Goal: Information Seeking & Learning: Learn about a topic

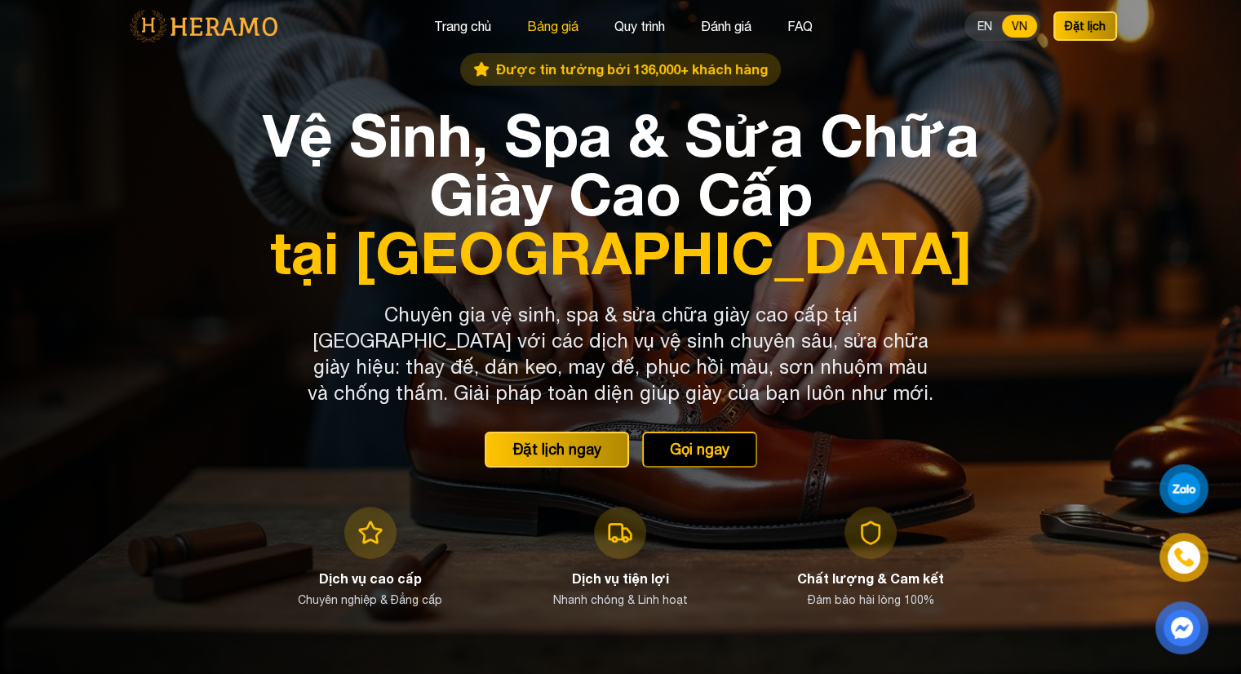
click at [552, 29] on button "Bảng giá" at bounding box center [552, 26] width 61 height 21
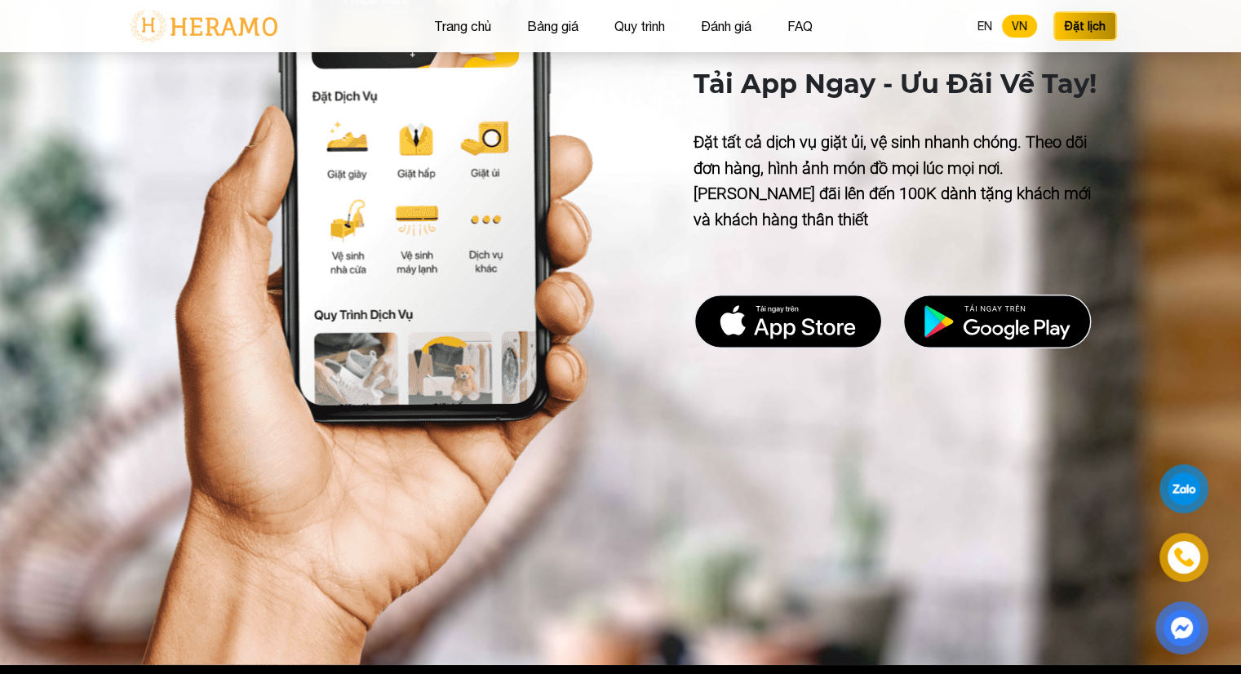
scroll to position [5996, 0]
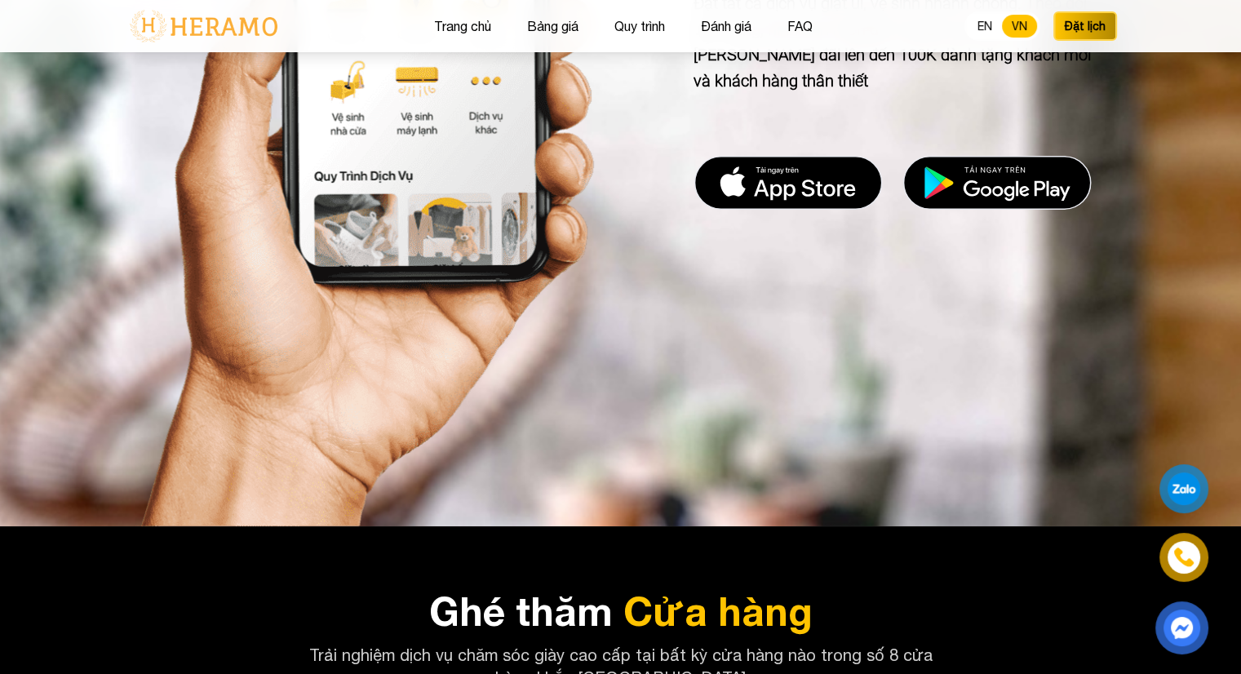
click at [630, 644] on p "Trải nghiệm dịch vụ chăm sóc giày cao cấp tại bất kỳ cửa hàng nào trong số 8 cử…" at bounding box center [621, 667] width 627 height 46
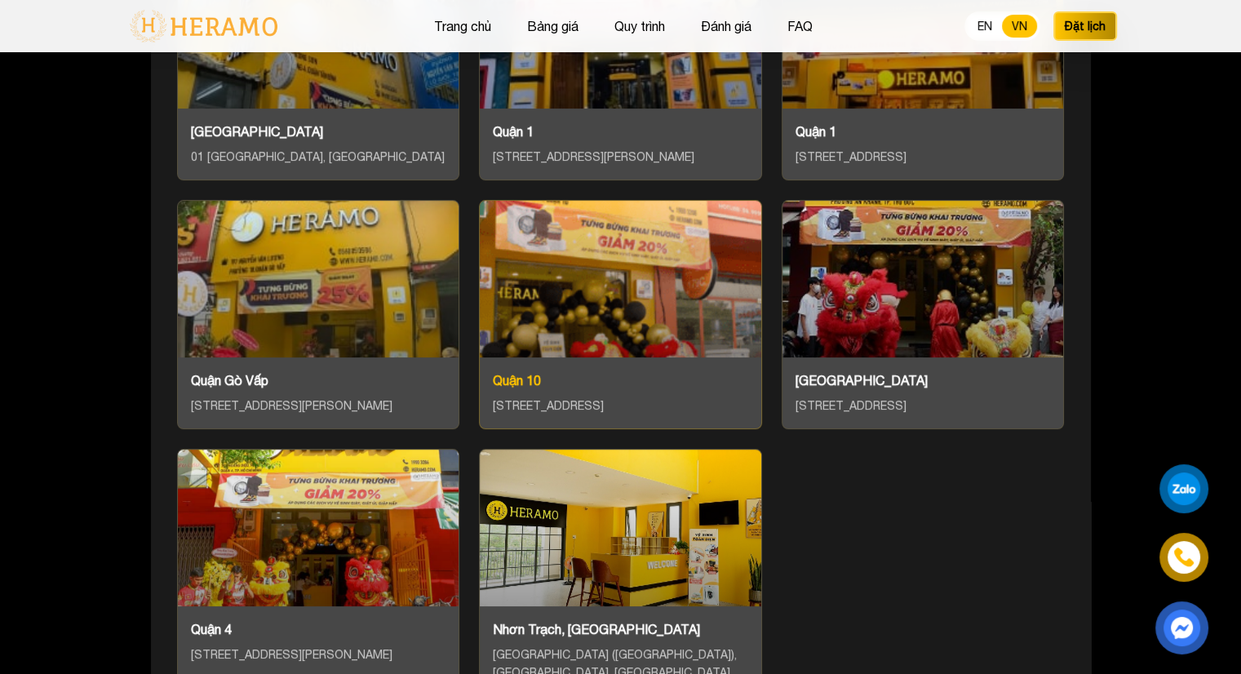
scroll to position [6894, 0]
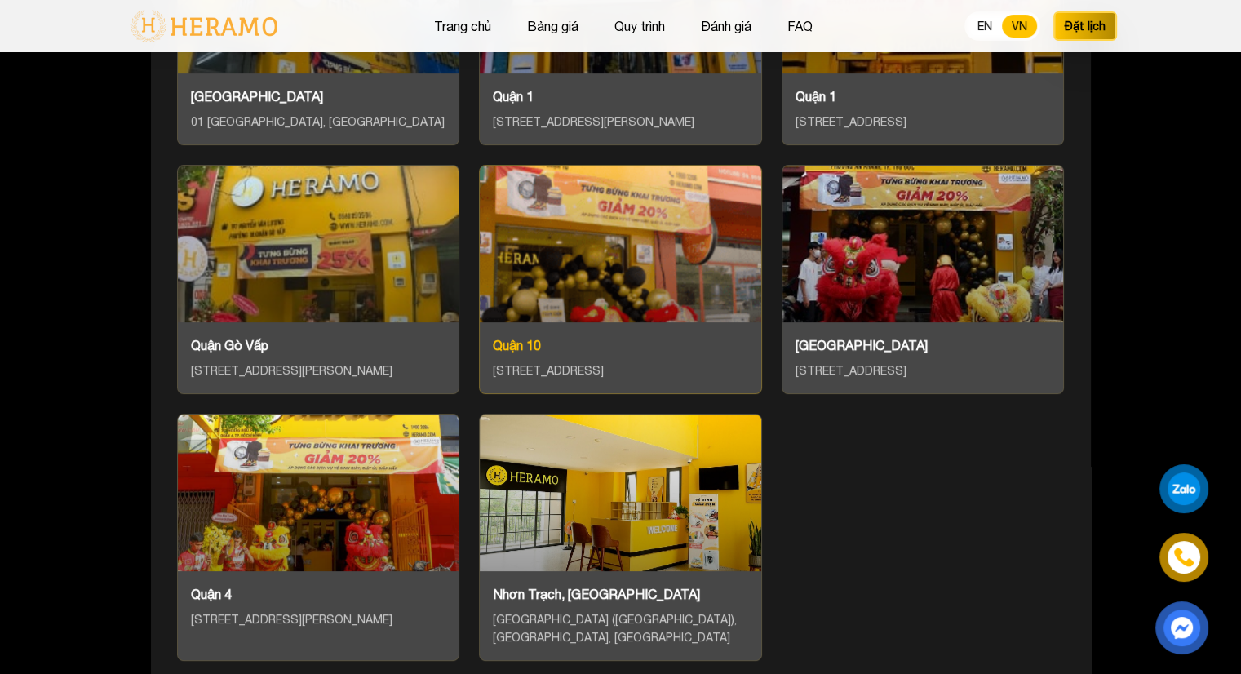
click at [665, 217] on div at bounding box center [621, 244] width 282 height 157
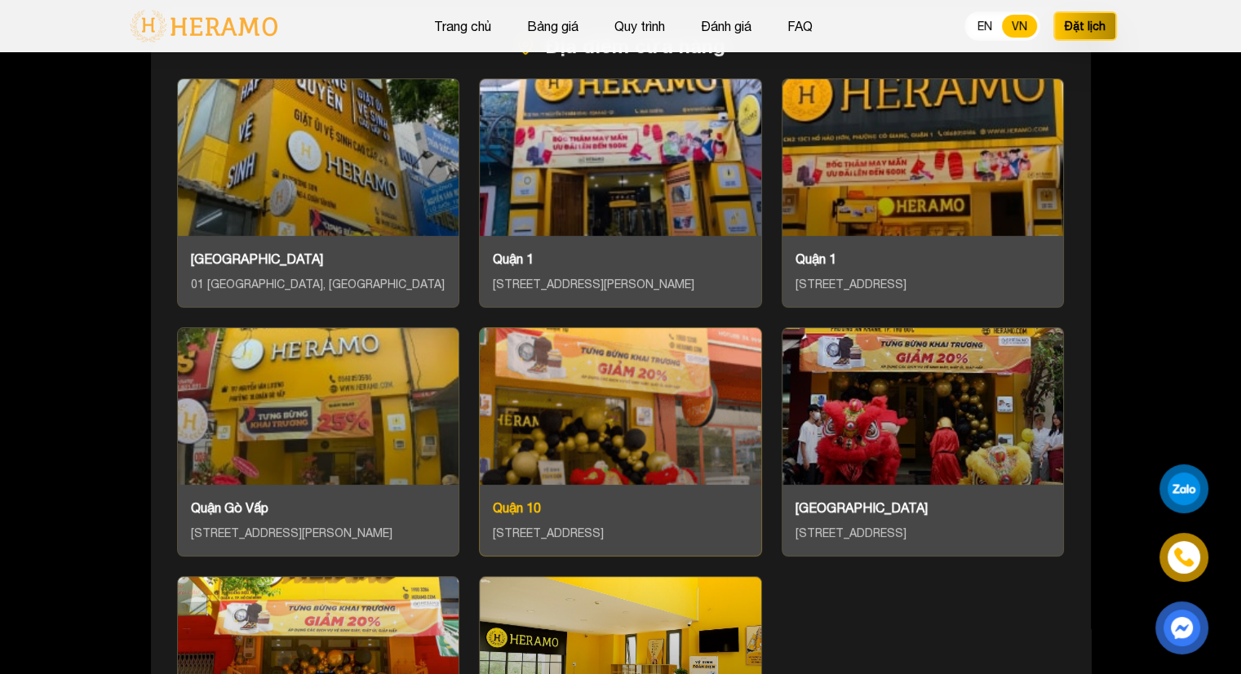
scroll to position [6731, 0]
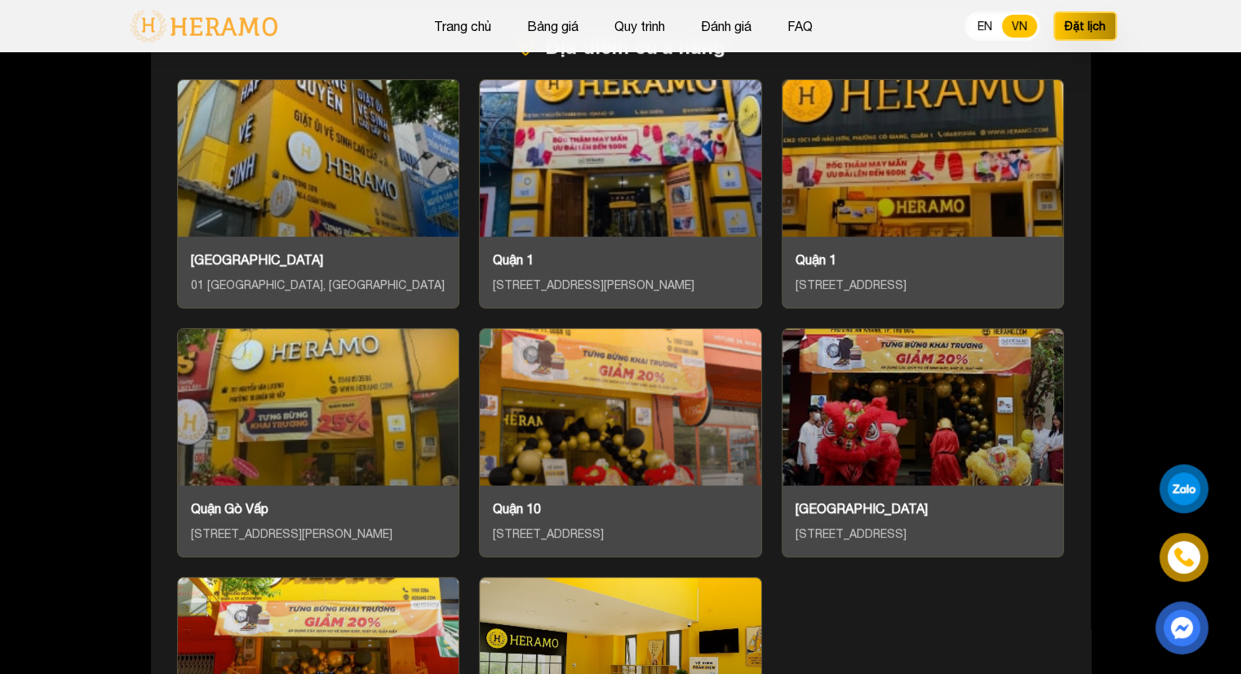
click at [1190, 490] on div at bounding box center [1184, 489] width 43 height 42
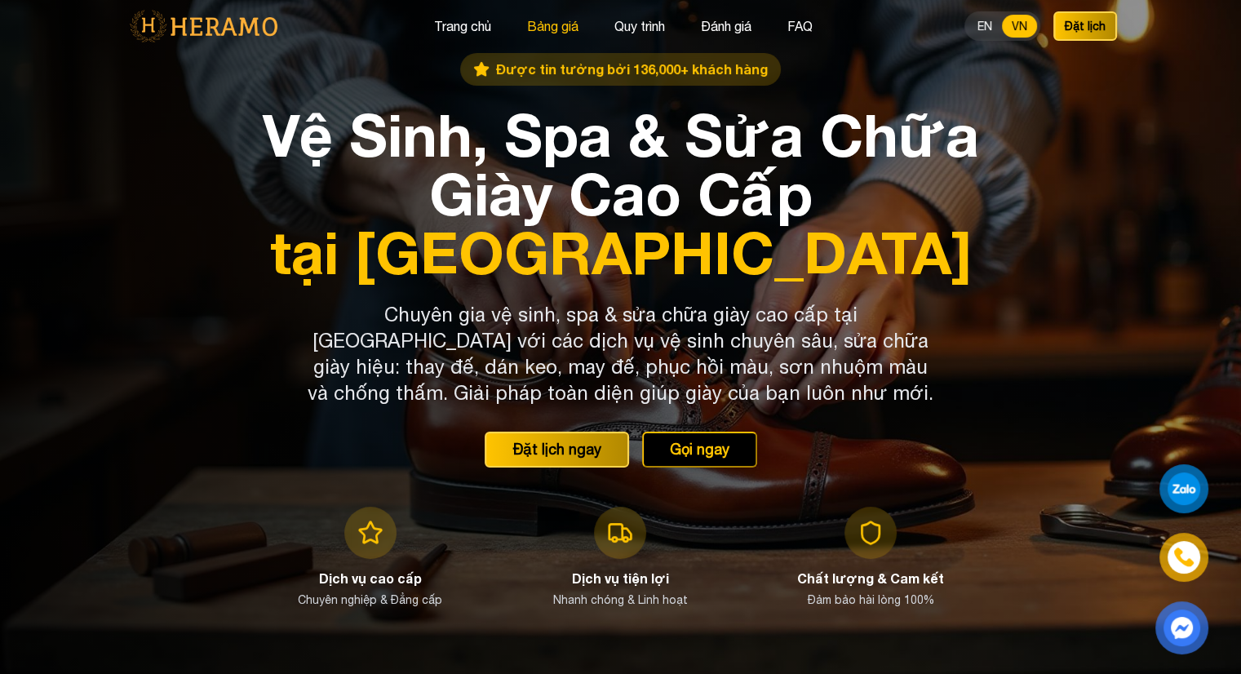
click at [536, 25] on button "Bảng giá" at bounding box center [552, 26] width 61 height 21
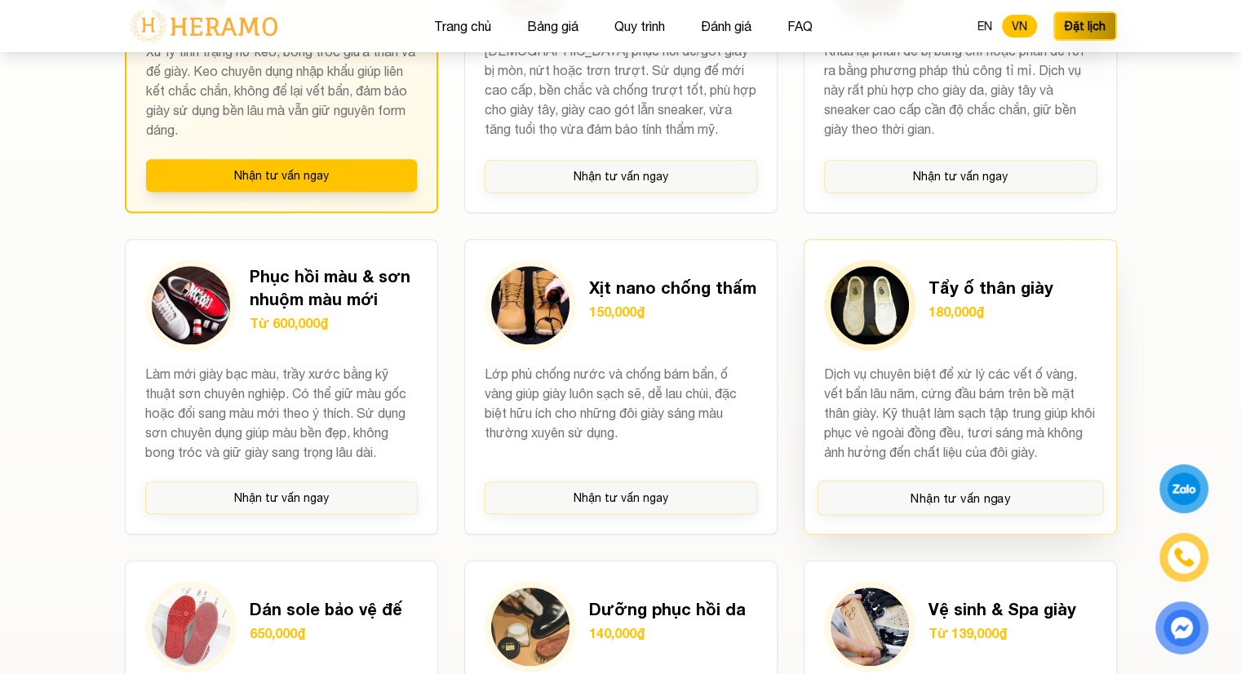
scroll to position [1181, 0]
